Goal: Information Seeking & Learning: Understand process/instructions

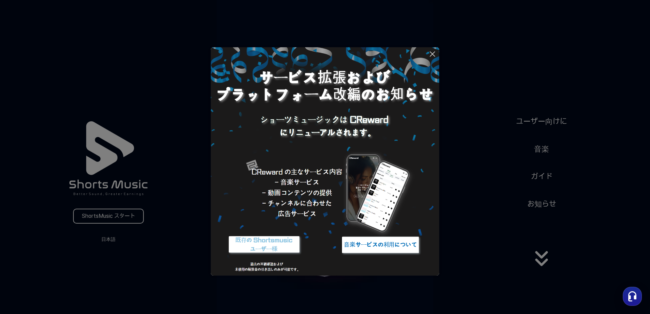
click at [433, 58] on icon at bounding box center [432, 54] width 8 height 8
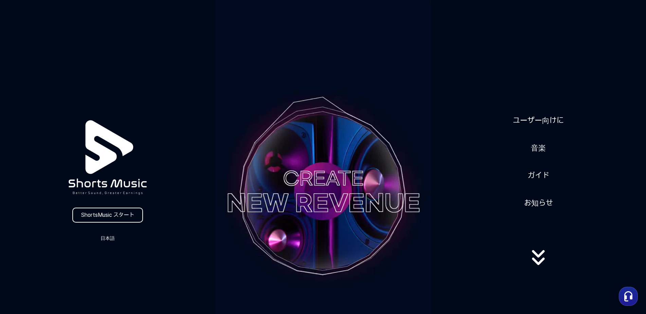
click at [526, 146] on div "ユーザー向けに 音楽 ガイド お知らせ" at bounding box center [538, 192] width 215 height 170
click at [534, 148] on link "音楽" at bounding box center [539, 148] width 20 height 17
click at [540, 173] on link "ガイド" at bounding box center [538, 175] width 27 height 17
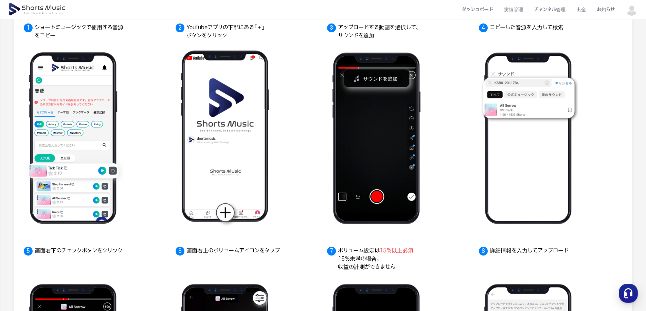
scroll to position [87, 0]
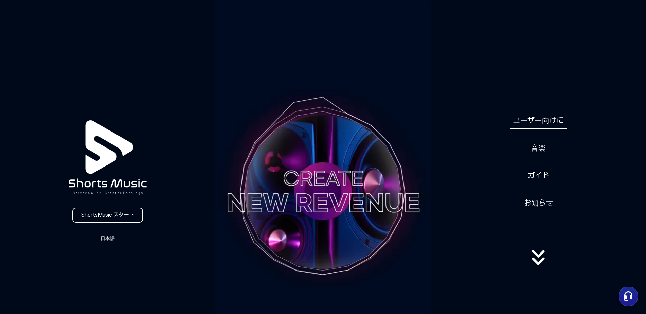
click at [548, 123] on link "ユーザー向けに" at bounding box center [539, 120] width 56 height 17
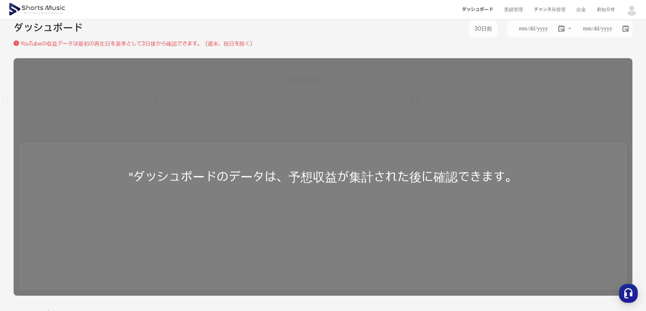
scroll to position [102, 0]
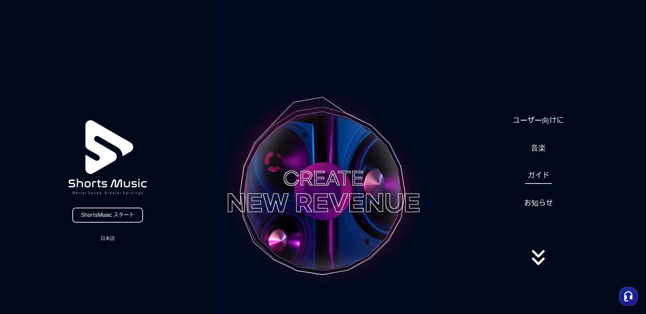
click at [546, 178] on link "ガイド" at bounding box center [538, 175] width 27 height 17
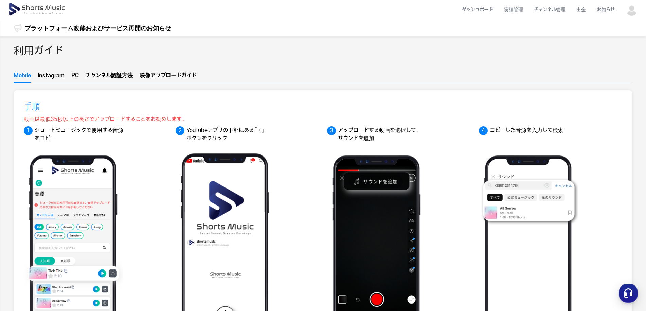
click at [80, 74] on ul "Mobile Instagram PC チャンネ  ル認証方法 映像アップ  ロードガイド" at bounding box center [323, 77] width 619 height 12
click at [78, 75] on button "PC" at bounding box center [74, 77] width 7 height 12
